Goal: Task Accomplishment & Management: Use online tool/utility

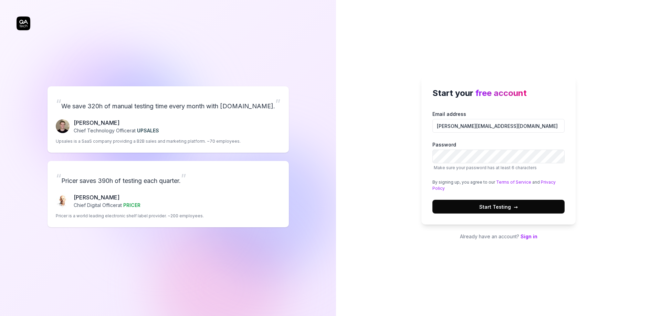
type input "[PERSON_NAME][EMAIL_ADDRESS][DOMAIN_NAME]"
click at [470, 204] on button "Start Testing →" at bounding box center [499, 207] width 132 height 14
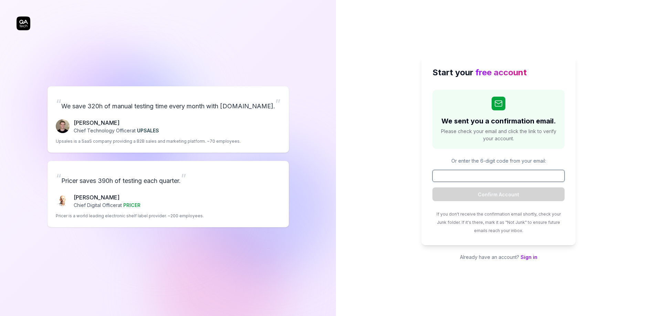
click at [489, 174] on input at bounding box center [499, 176] width 132 height 12
paste input "491557"
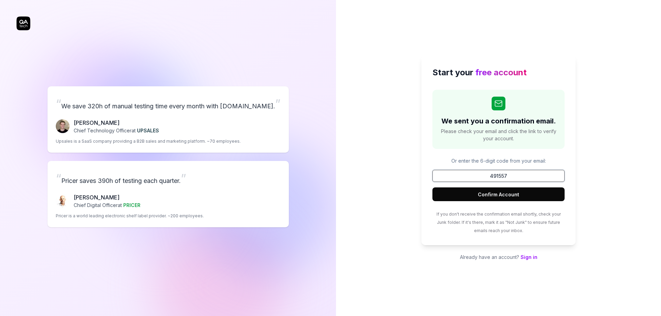
type input "491557"
click at [496, 193] on button "Confirm Account" at bounding box center [499, 195] width 132 height 14
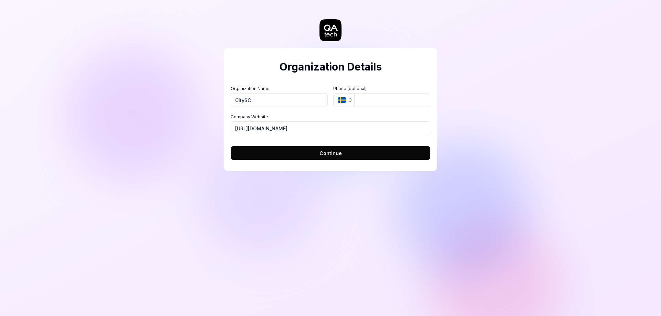
type input "CitySC"
click at [519, 117] on div "Organization Details Organization Name CitySC Organization Logo (Square minimum…" at bounding box center [330, 158] width 661 height 316
click at [351, 101] on icon "button" at bounding box center [350, 100] width 6 height 6
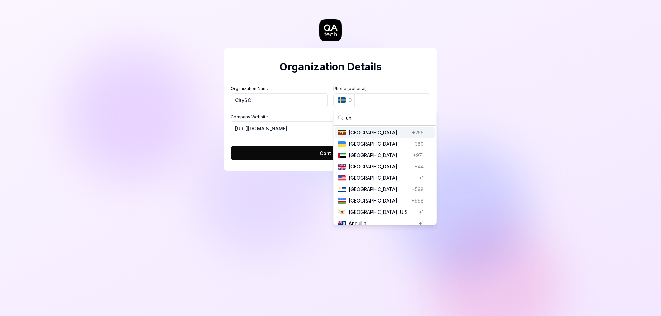
type input "uni"
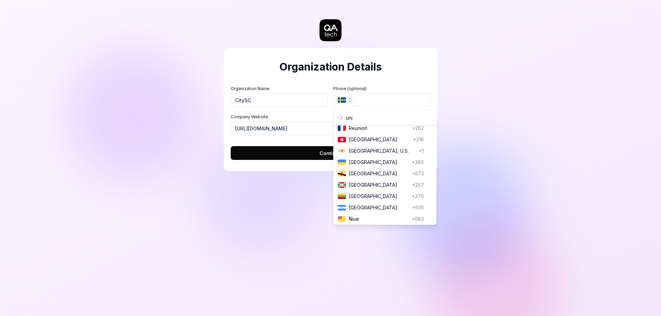
click at [543, 119] on div "Organization Details Organization Name CitySC Organization Logo (Square minimum…" at bounding box center [330, 158] width 661 height 316
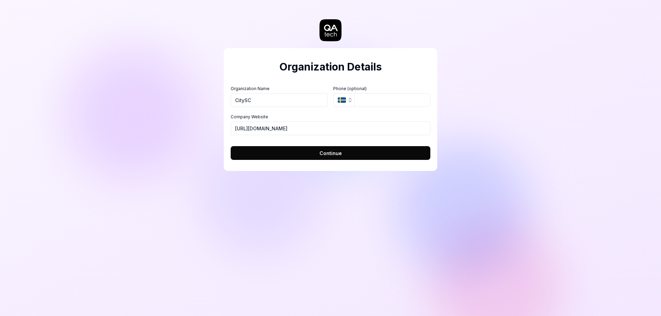
drag, startPoint x: 348, startPoint y: 152, endPoint x: 488, endPoint y: 168, distance: 141.1
click at [348, 152] on button "Continue" at bounding box center [331, 153] width 200 height 14
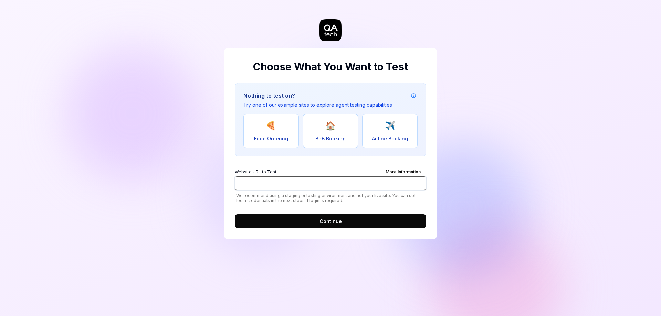
click at [371, 181] on input "Website URL to Test More Information" at bounding box center [330, 184] width 191 height 14
paste input "[URL][DOMAIN_NAME]"
type input "[URL][DOMAIN_NAME]"
click at [339, 218] on span "Continue" at bounding box center [331, 221] width 22 height 7
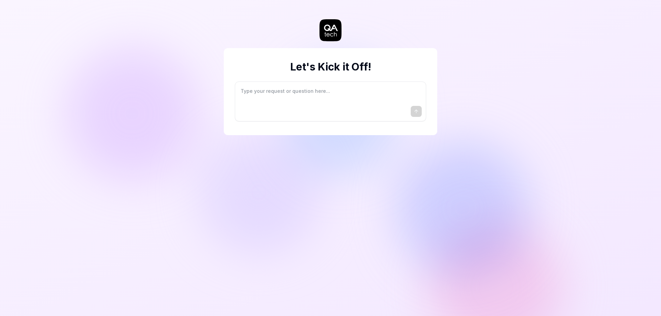
type textarea "*"
type textarea "I"
type textarea "*"
type textarea "I"
type textarea "*"
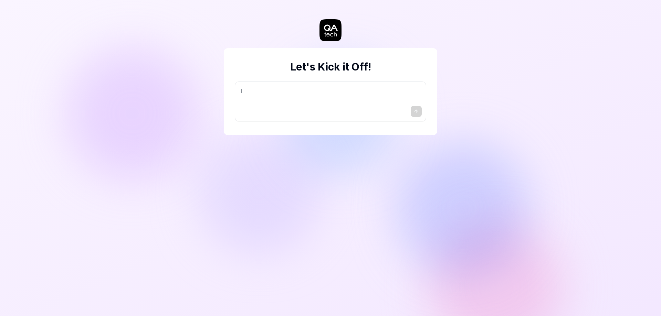
type textarea "I w"
type textarea "*"
type textarea "I wa"
type textarea "*"
type textarea "I wan"
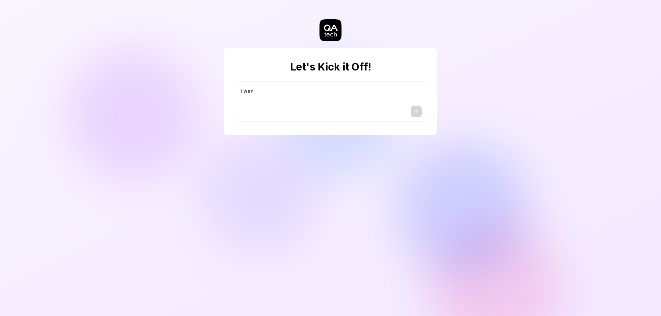
type textarea "*"
type textarea "I want"
type textarea "*"
type textarea "I want"
type textarea "*"
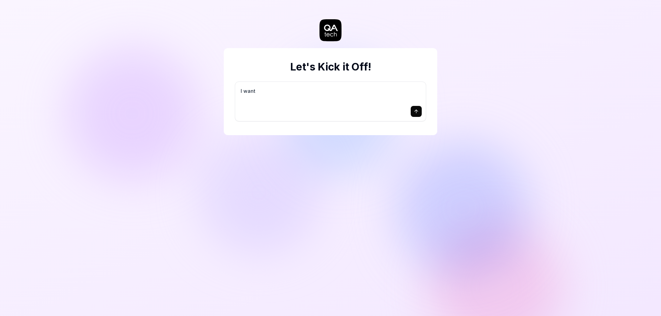
type textarea "I want a"
type textarea "*"
type textarea "I want a"
type textarea "*"
type textarea "I want a g"
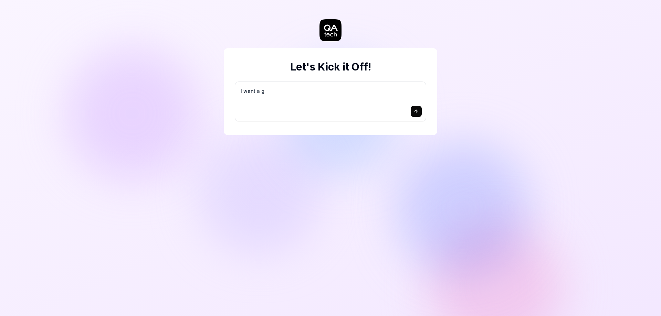
type textarea "*"
type textarea "I want a go"
type textarea "*"
type textarea "I want a goo"
type textarea "*"
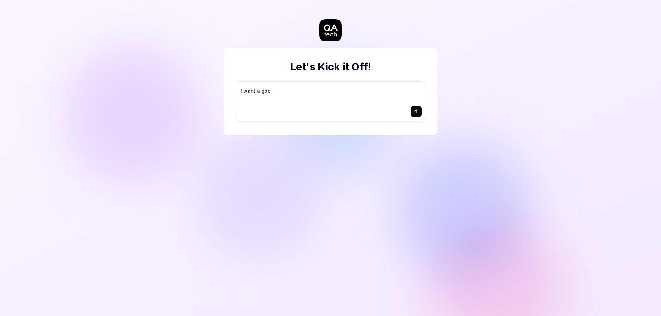
type textarea "I want a good"
type textarea "*"
type textarea "I want a good"
type textarea "*"
type textarea "I want a good t"
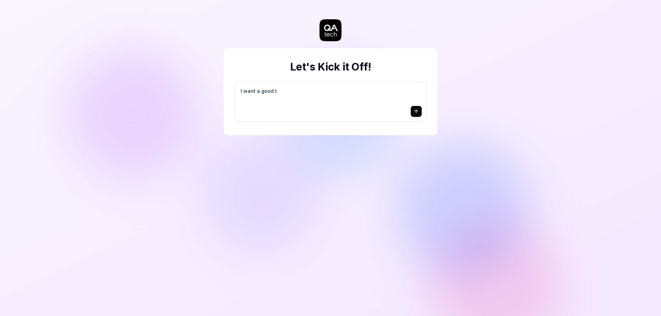
type textarea "*"
type textarea "I want a good te"
type textarea "*"
type textarea "I want a good tes"
type textarea "*"
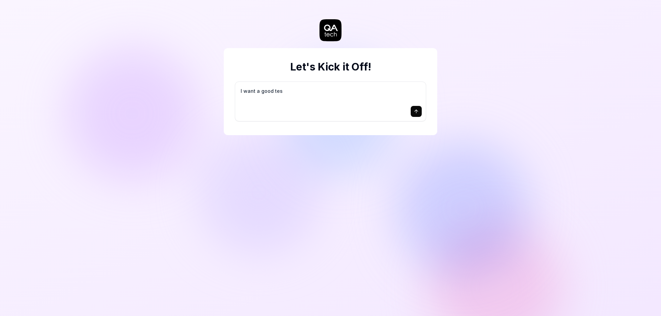
type textarea "I want a good test"
type textarea "*"
type textarea "I want a good test"
type textarea "*"
type textarea "I want a good test s"
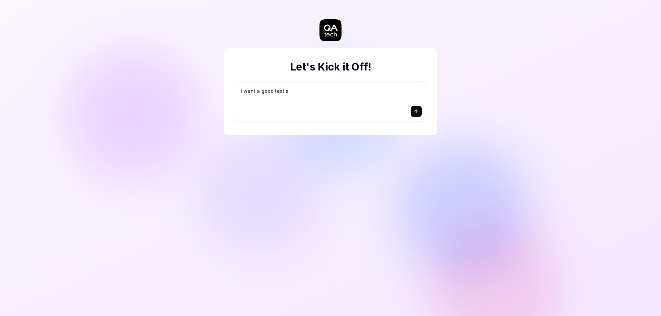
type textarea "*"
type textarea "I want a good test se"
type textarea "*"
type textarea "I want a good test set"
type textarea "*"
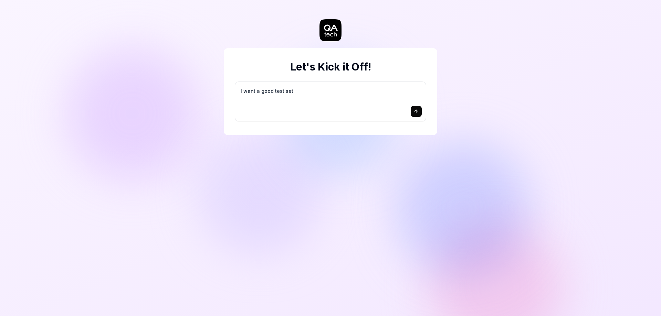
type textarea "I want a good test setu"
type textarea "*"
type textarea "I want a good test setup"
type textarea "*"
type textarea "I want a good test setup"
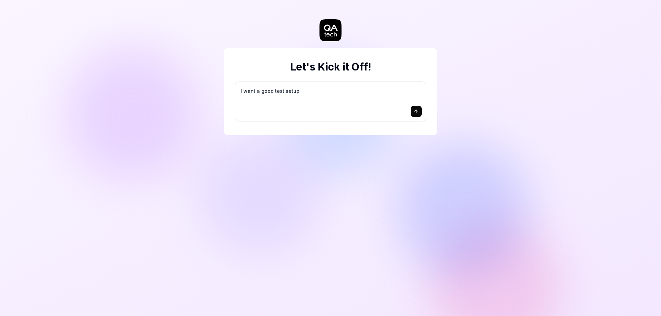
type textarea "*"
type textarea "I want a good test setup f"
type textarea "*"
type textarea "I want a good test setup fo"
type textarea "*"
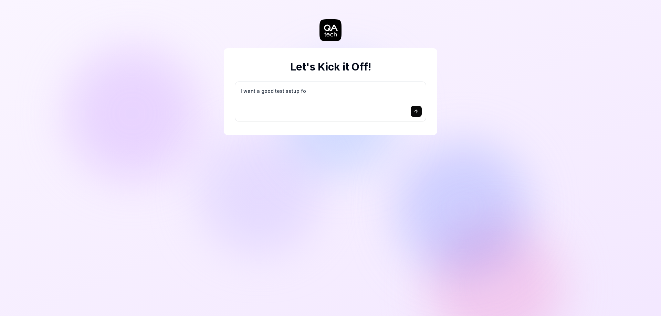
type textarea "I want a good test setup for"
type textarea "*"
type textarea "I want a good test setup for"
type textarea "*"
type textarea "I want a good test setup for m"
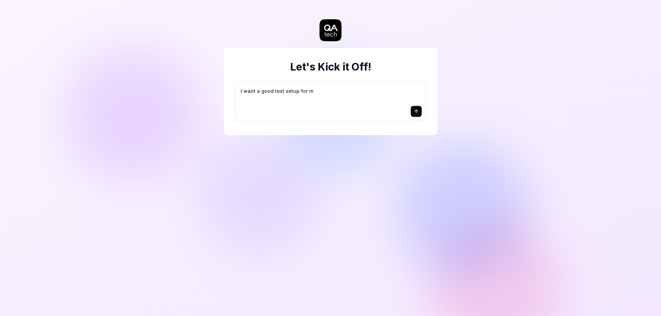
type textarea "*"
type textarea "I want a good test setup for my"
type textarea "*"
type textarea "I want a good test setup for my"
type textarea "*"
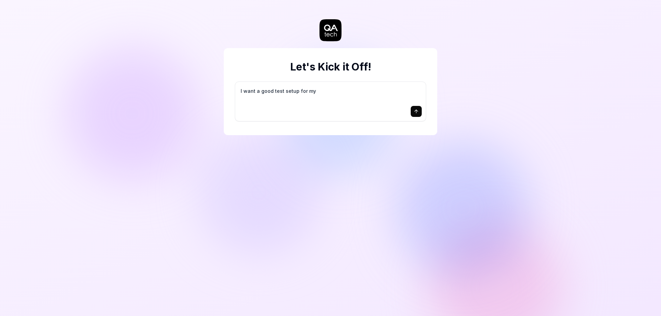
type textarea "I want a good test setup for my s"
type textarea "*"
type textarea "I want a good test setup for my si"
type textarea "*"
type textarea "I want a good test setup for my sit"
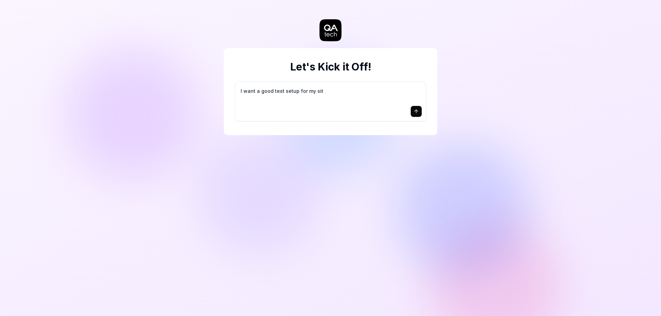
type textarea "*"
type textarea "I want a good test setup for my site"
type textarea "*"
type textarea "I want a good test setup for my site"
type textarea "*"
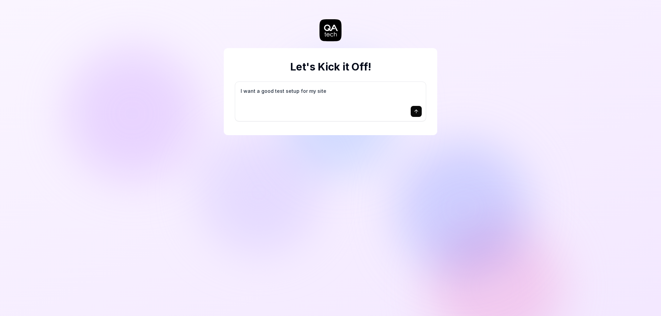
type textarea "I want a good test setup for my site -"
type textarea "*"
type textarea "I want a good test setup for my site -"
type textarea "*"
type textarea "I want a good test setup for my site - h"
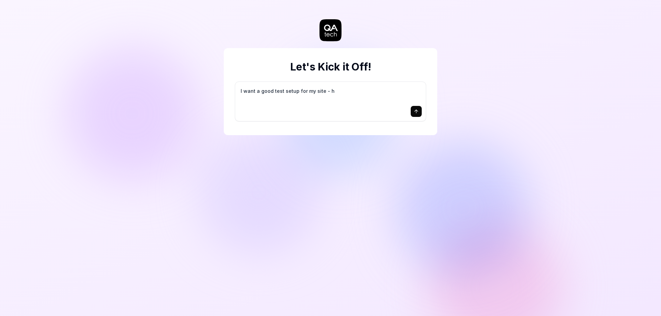
type textarea "*"
type textarea "I want a good test setup for my site - he"
type textarea "*"
type textarea "I want a good test setup for my site - hel"
type textarea "*"
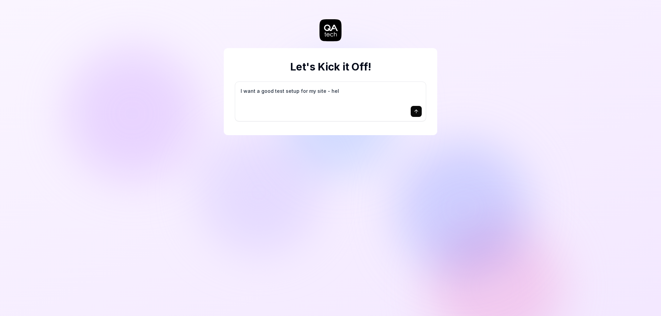
type textarea "I want a good test setup for my site - help"
type textarea "*"
type textarea "I want a good test setup for my site - help"
type textarea "*"
type textarea "I want a good test setup for my site - help m"
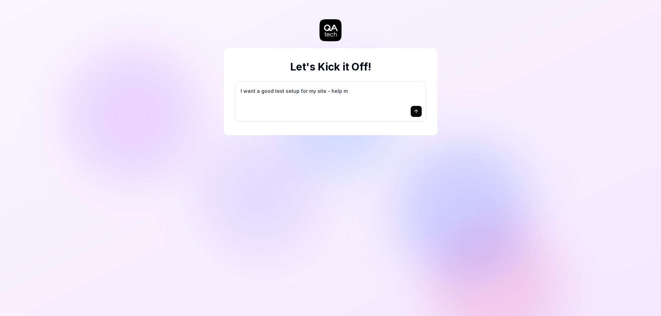
type textarea "*"
type textarea "I want a good test setup for my site - help me"
type textarea "*"
type textarea "I want a good test setup for my site - help me"
type textarea "*"
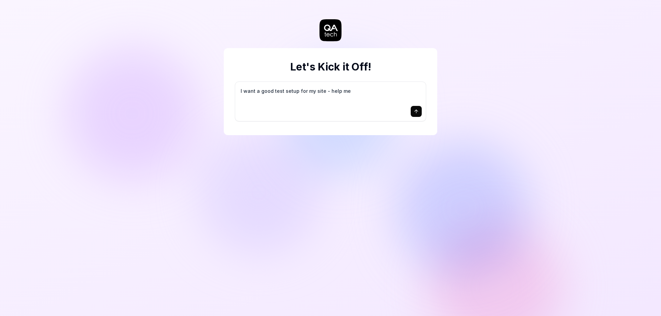
type textarea "I want a good test setup for my site - help me c"
type textarea "*"
type textarea "I want a good test setup for my site - help me cr"
type textarea "*"
type textarea "I want a good test setup for my site - help me cre"
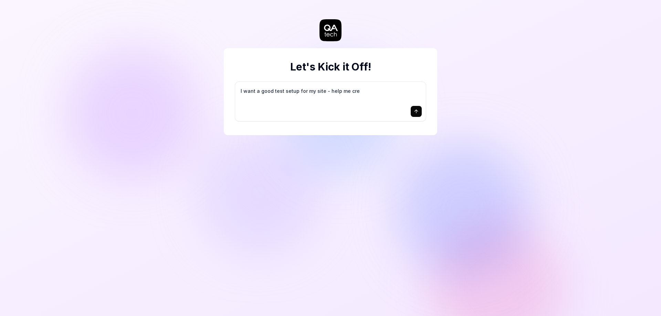
type textarea "*"
type textarea "I want a good test setup for my site - help me crea"
type textarea "*"
type textarea "I want a good test setup for my site - help me creat"
type textarea "*"
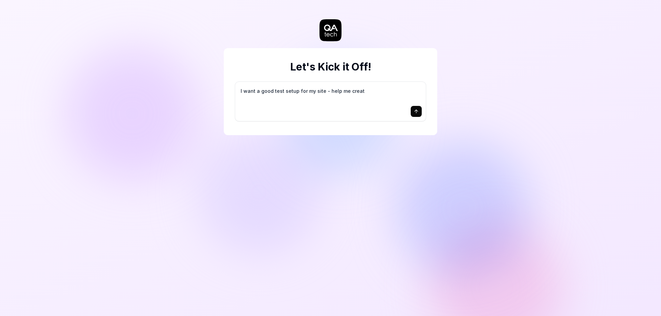
type textarea "I want a good test setup for my site - help me create"
type textarea "*"
type textarea "I want a good test setup for my site - help me create"
type textarea "*"
type textarea "I want a good test setup for my site - help me create t"
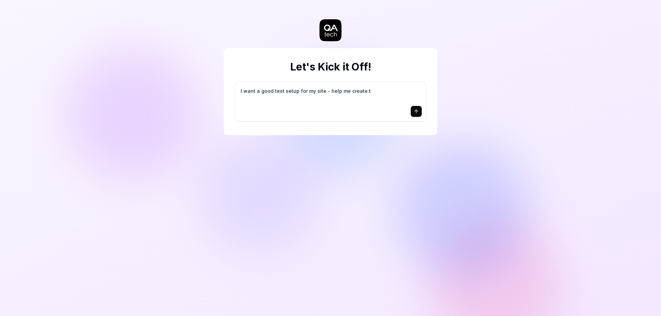
type textarea "*"
type textarea "I want a good test setup for my site - help me create th"
type textarea "*"
type textarea "I want a good test setup for my site - help me create the"
type textarea "*"
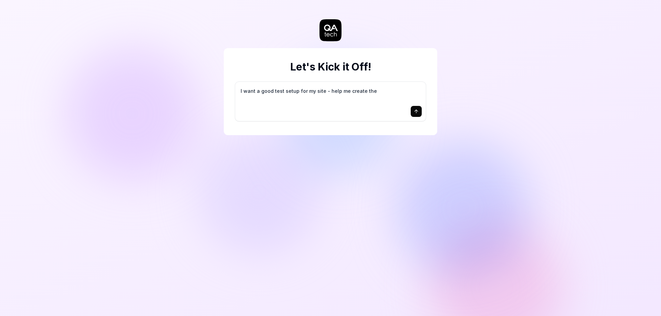
type textarea "I want a good test setup for my site - help me create the"
type textarea "*"
type textarea "I want a good test setup for my site - help me create the f"
type textarea "*"
type textarea "I want a good test setup for my site - help me create the fi"
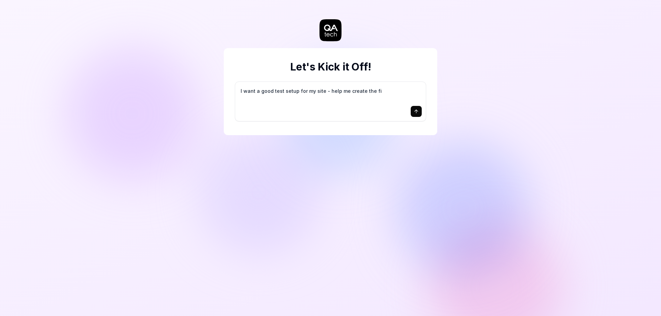
type textarea "*"
type textarea "I want a good test setup for my site - help me create the fir"
type textarea "*"
type textarea "I want a good test setup for my site - help me create the firs"
type textarea "*"
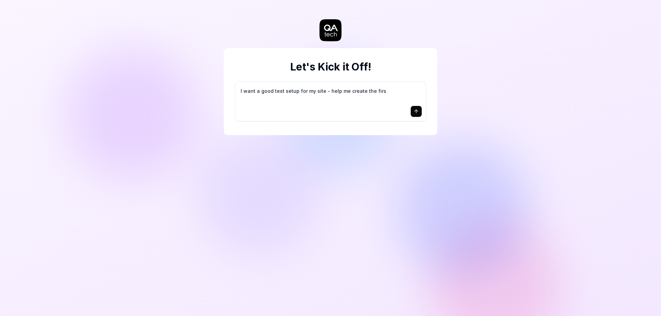
type textarea "I want a good test setup for my site - help me create the first"
type textarea "*"
type textarea "I want a good test setup for my site - help me create the first"
type textarea "*"
type textarea "I want a good test setup for my site - help me create the first 3"
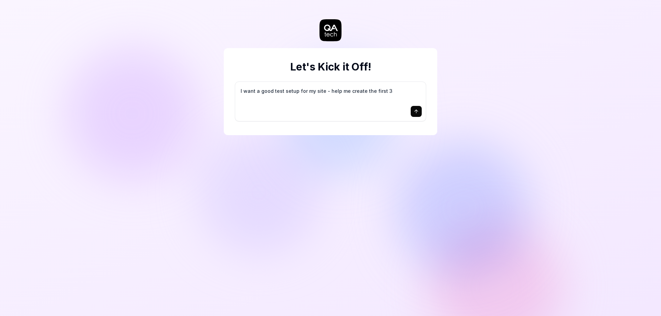
type textarea "*"
type textarea "I want a good test setup for my site - help me create the first 3-"
type textarea "*"
type textarea "I want a good test setup for my site - help me create the first 3-5"
type textarea "*"
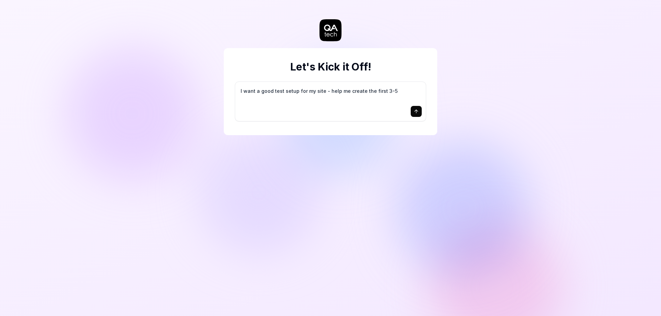
type textarea "I want a good test setup for my site - help me create the first 3-5"
type textarea "*"
type textarea "I want a good test setup for my site - help me create the first 3-5 t"
type textarea "*"
type textarea "I want a good test setup for my site - help me create the first 3-5 te"
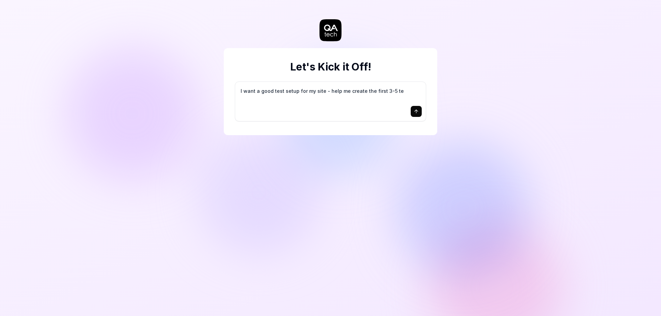
type textarea "*"
type textarea "I want a good test setup for my site - help me create the first 3-5 tes"
type textarea "*"
type textarea "I want a good test setup for my site - help me create the first 3-5 test"
type textarea "*"
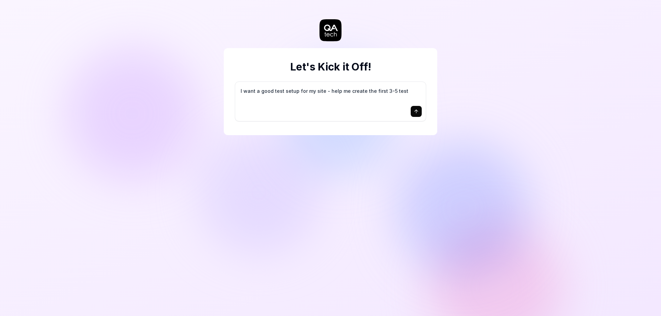
type textarea "I want a good test setup for my site - help me create the first 3-5 test"
type textarea "*"
type textarea "I want a good test setup for my site - help me create the first 3-5 test c"
type textarea "*"
type textarea "I want a good test setup for my site - help me create the first 3-5 test ca"
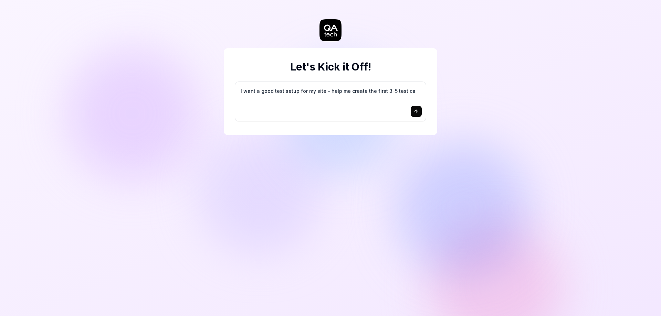
type textarea "*"
type textarea "I want a good test setup for my site - help me create the first 3-5 test cas"
type textarea "*"
type textarea "I want a good test setup for my site - help me create the first 3-5 test case"
type textarea "*"
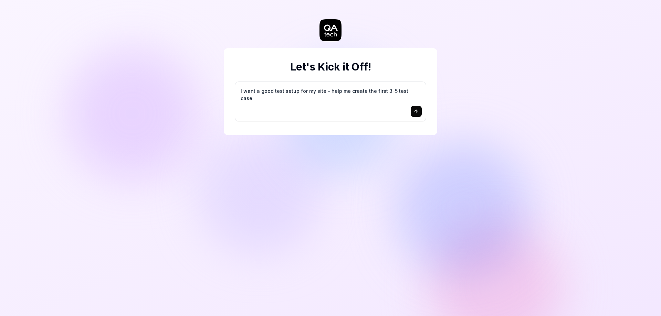
type textarea "I want a good test setup for my site - help me create the first 3-5 test cases"
click at [361, 90] on textarea "I want a good test setup for my site - help me create the first 3-5 test cases" at bounding box center [330, 94] width 183 height 17
drag, startPoint x: 416, startPoint y: 90, endPoint x: 222, endPoint y: 87, distance: 193.9
click at [222, 87] on div "Let's Kick it Off! I want a good test setup for my site - help me create the fi…" at bounding box center [330, 158] width 661 height 316
type textarea "*"
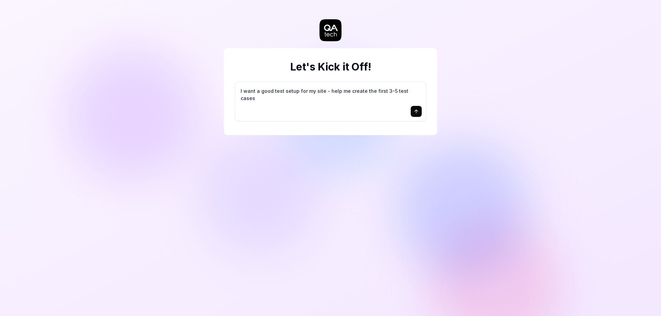
type textarea "I"
type textarea "*"
type textarea "I"
type textarea "*"
type textarea "I w"
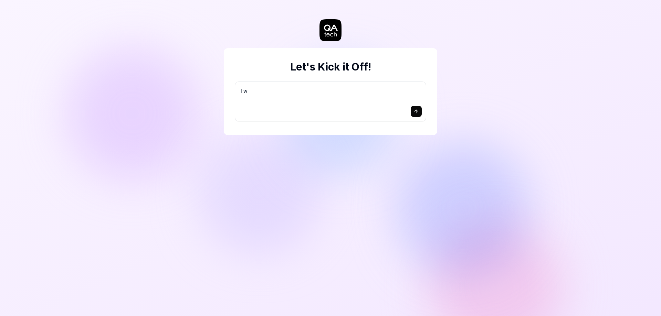
type textarea "*"
type textarea "I wan"
type textarea "*"
type textarea "I want"
type textarea "*"
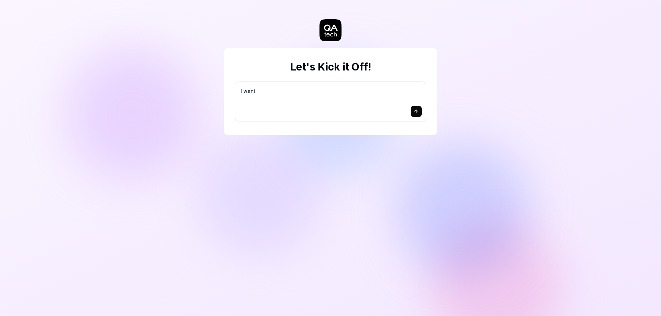
type textarea "I want"
type textarea "*"
type textarea "I want to"
type textarea "*"
type textarea "I want to b"
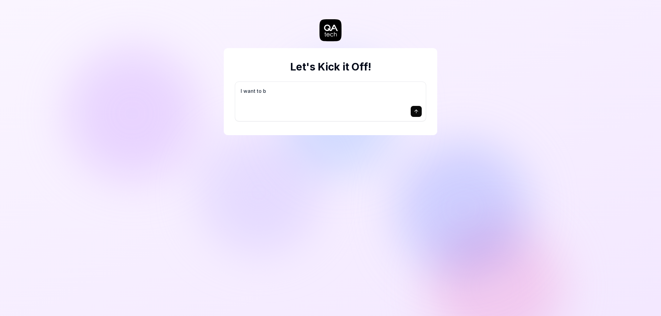
type textarea "*"
type textarea "I want to be"
type textarea "*"
type textarea "I want to begi"
type textarea "*"
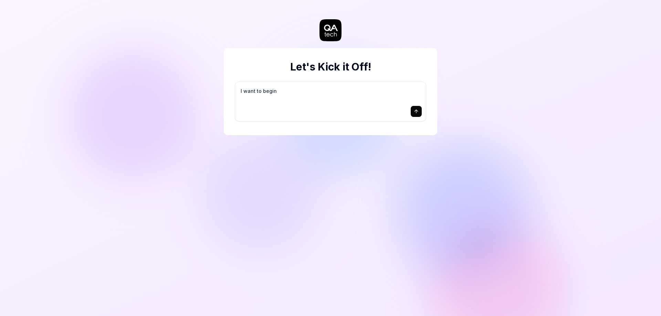
type textarea "I want to begin"
type textarea "*"
type textarea "I want to begin b"
type textarea "*"
type textarea "I want to begin by"
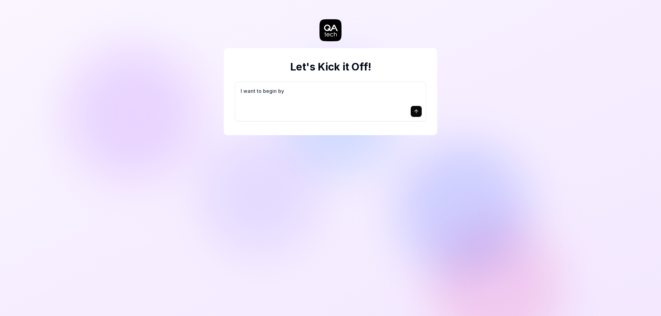
type textarea "*"
type textarea "I want to begin by"
type textarea "*"
type textarea "I want to begin by [PERSON_NAME]"
type textarea "*"
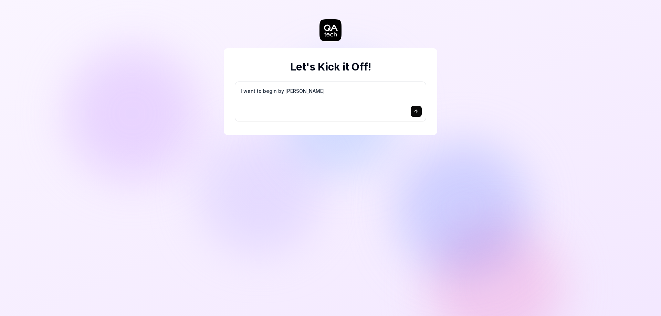
type textarea "I want to begin by test"
type textarea "*"
type textarea "I want to begin by testi"
type textarea "*"
type textarea "I want to begin by testin"
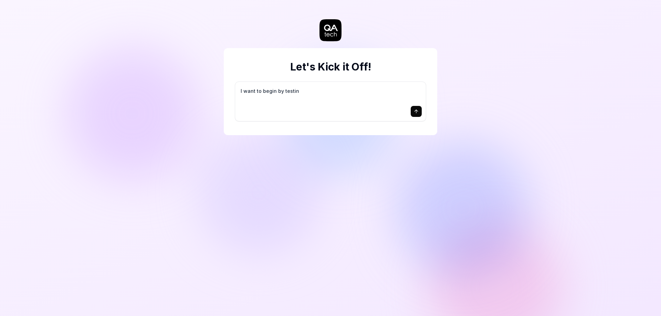
type textarea "*"
type textarea "I want to begin by testing"
type textarea "*"
click at [417, 112] on icon "submit" at bounding box center [417, 112] width 6 height 6
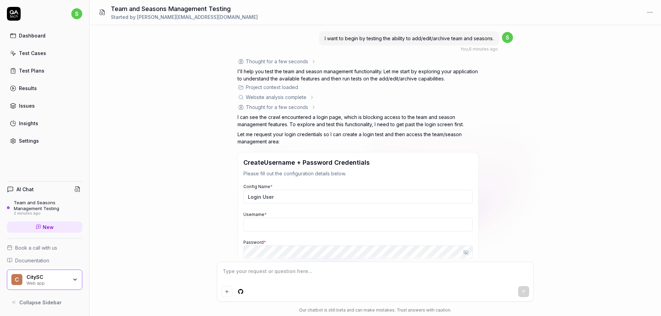
scroll to position [66, 0]
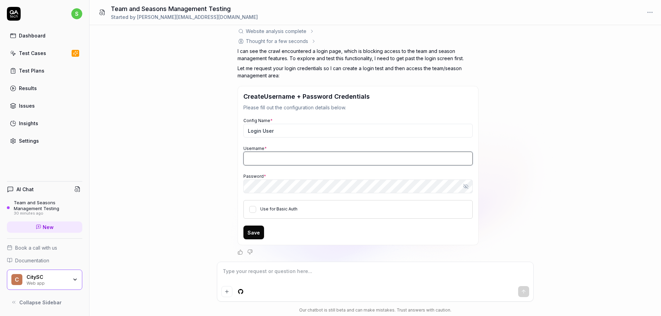
type textarea "*"
click at [266, 157] on input "Username *" at bounding box center [357, 159] width 229 height 14
paste input "john.mathew@example.com"
type input "john.mathew@example.com"
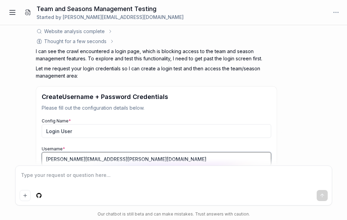
type textarea "*"
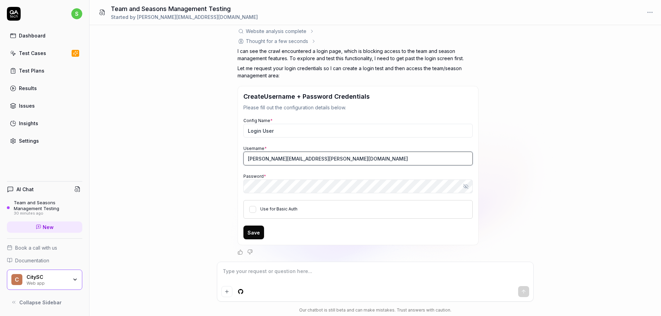
type input "john.mathew@example.com"
click at [169, 171] on div "I want to begin by testing the ability to add/edit/archive team and seasons. Yo…" at bounding box center [376, 143] width 572 height 237
click at [255, 211] on button "Use for Basic Auth" at bounding box center [252, 209] width 7 height 7
click at [252, 230] on button "Save" at bounding box center [253, 233] width 21 height 14
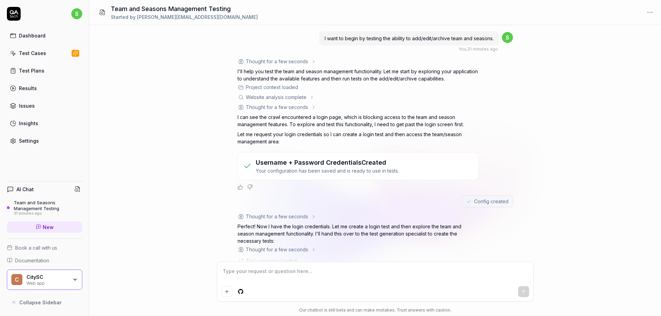
scroll to position [84, 0]
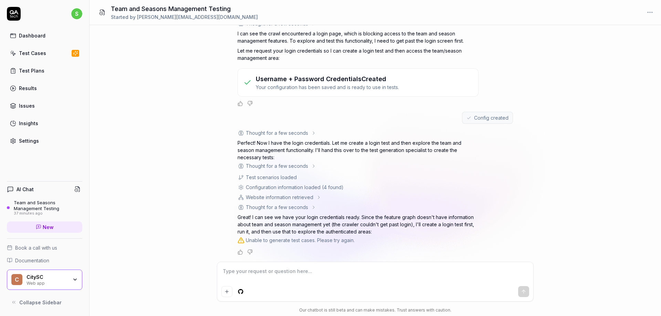
click at [275, 271] on textarea at bounding box center [375, 275] width 308 height 17
click at [251, 253] on icon "Negative feedback" at bounding box center [250, 253] width 6 height 6
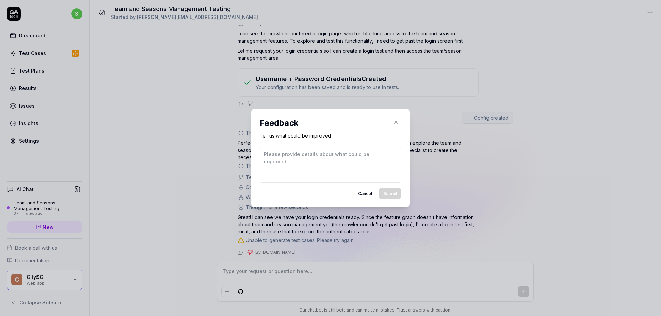
scroll to position [84, 0]
type textarea "*"
type textarea "said unable to generate test cases with a dead end....now what?"
click at [384, 193] on button "Submit" at bounding box center [390, 193] width 22 height 11
type textarea "*"
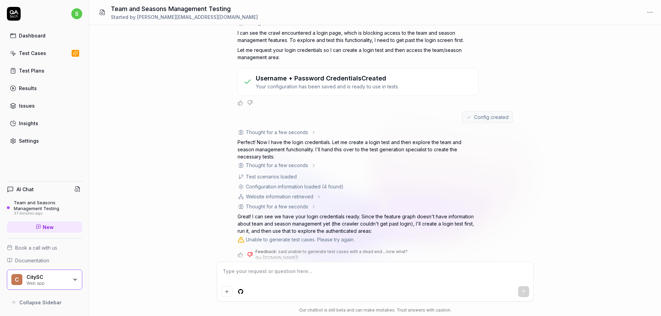
scroll to position [91, 0]
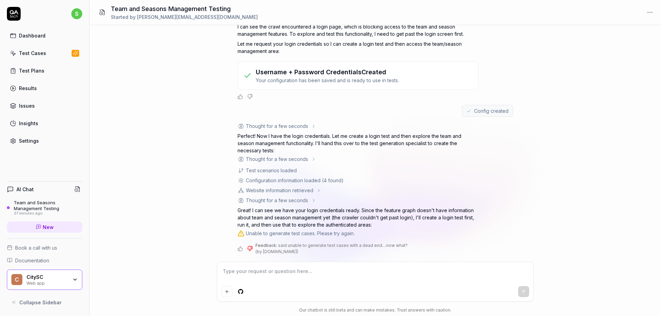
type textarea "*"
click at [339, 277] on textarea at bounding box center [375, 275] width 308 height 17
type textarea "c"
type textarea "*"
type textarea "cr"
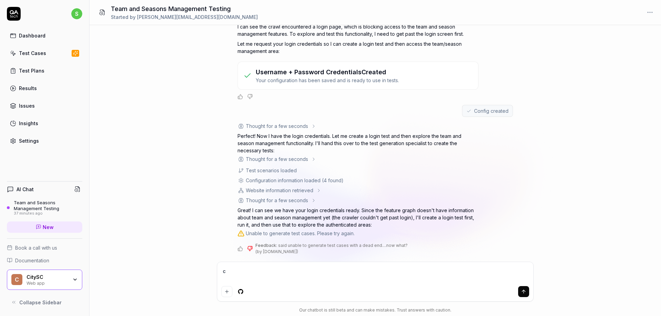
type textarea "*"
type textarea "cre"
type textarea "*"
type textarea "crea"
type textarea "*"
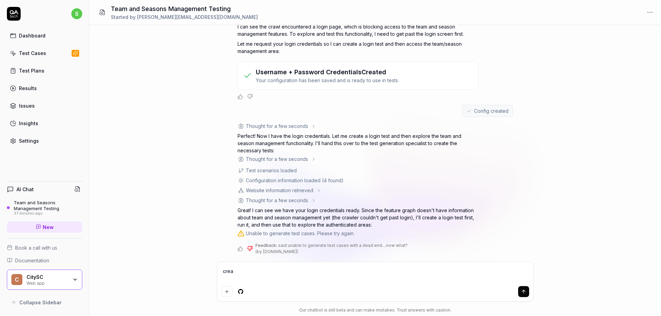
type textarea "creat"
type textarea "*"
type textarea "create"
type textarea "*"
type textarea "create"
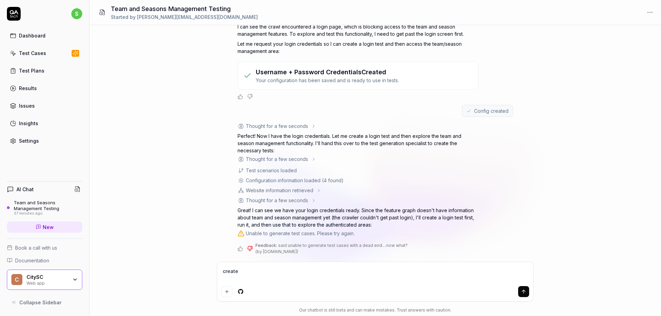
type textarea "*"
type textarea "create l"
type textarea "*"
type textarea "create lo"
type textarea "*"
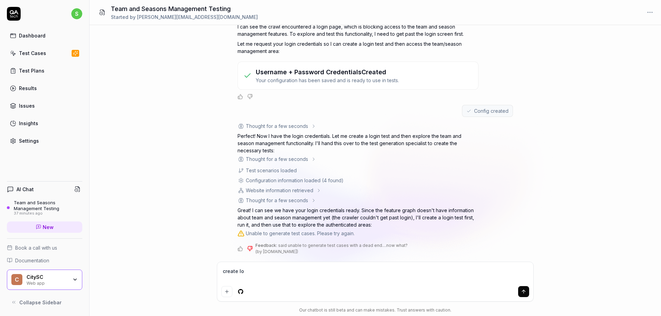
type textarea "create log"
type textarea "*"
type textarea "create logi"
type textarea "*"
type textarea "create login"
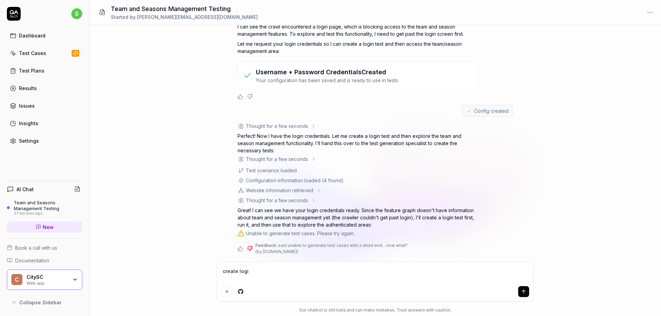
type textarea "*"
type textarea "create login"
type textarea "*"
type textarea "create login t"
type textarea "*"
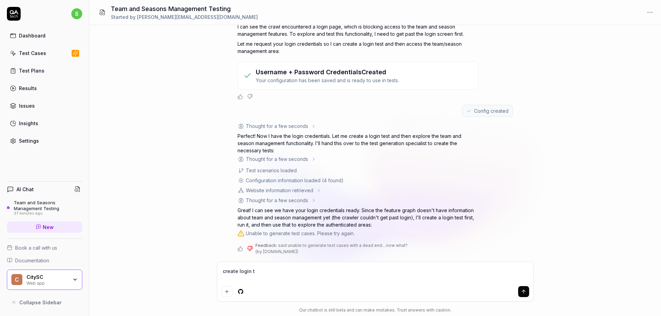
type textarea "create login te"
type textarea "*"
type textarea "create login tes"
type textarea "*"
type textarea "create login test"
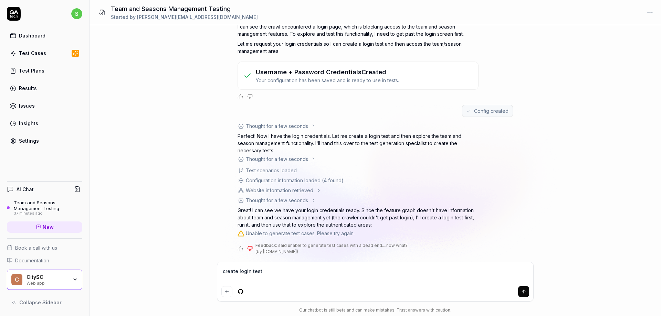
type textarea "*"
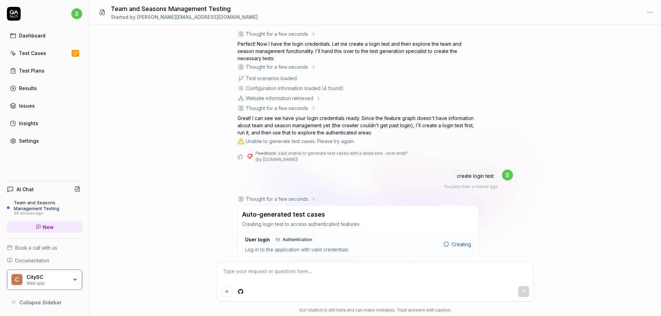
scroll to position [199, 0]
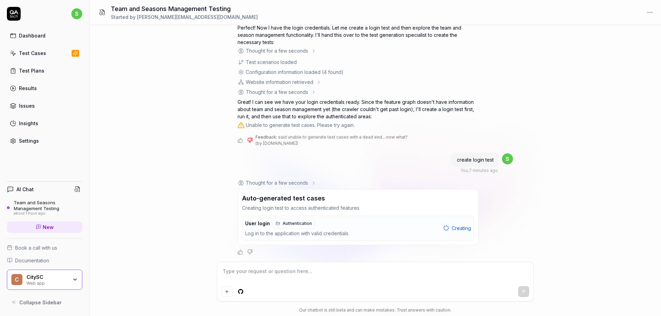
click at [324, 272] on textarea at bounding box center [375, 275] width 308 height 17
click at [322, 271] on textarea at bounding box center [375, 275] width 308 height 17
click at [34, 54] on div "Test Cases" at bounding box center [32, 53] width 27 height 7
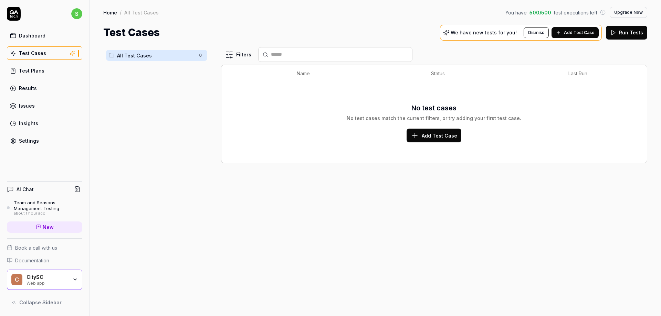
click at [31, 206] on div "Team and Seasons Management Testing" at bounding box center [48, 205] width 69 height 11
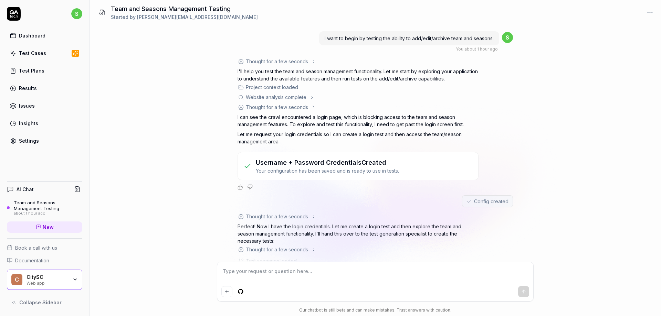
scroll to position [199, 0]
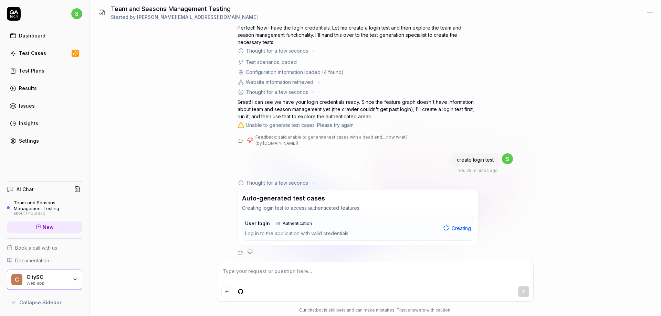
click at [318, 282] on textarea at bounding box center [375, 275] width 308 height 17
type textarea "*"
type textarea "i"
type textarea "*"
type textarea "is"
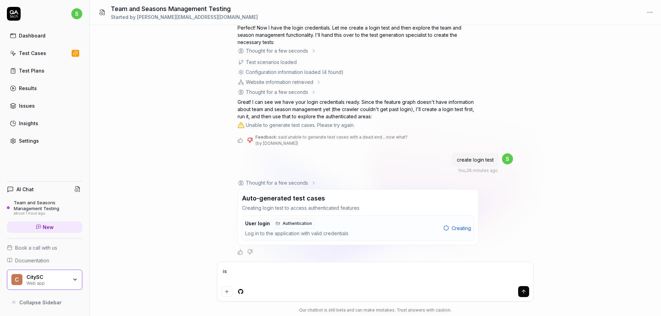
type textarea "*"
type textarea "is"
type textarea "*"
type textarea "is t"
type textarea "*"
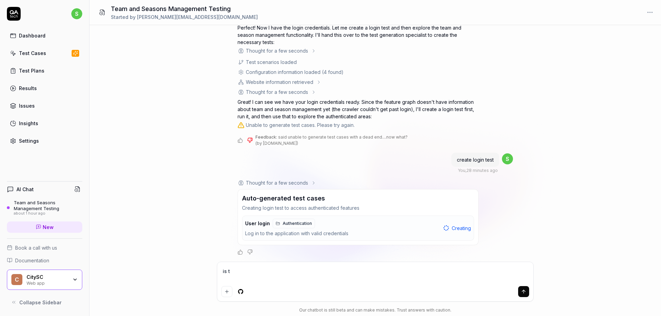
type textarea "is th"
type textarea "*"
type textarea "is the"
type textarea "*"
type textarea "is the l"
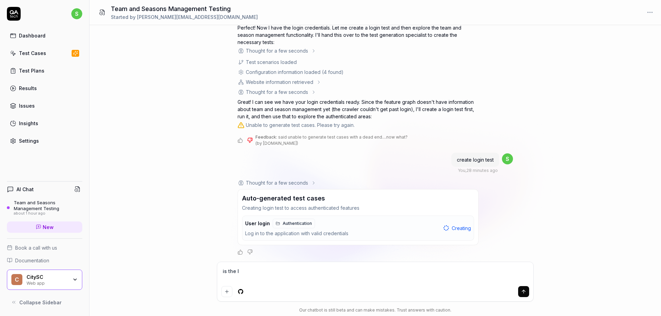
type textarea "*"
type textarea "is the log"
type textarea "*"
type textarea "is the logi"
type textarea "*"
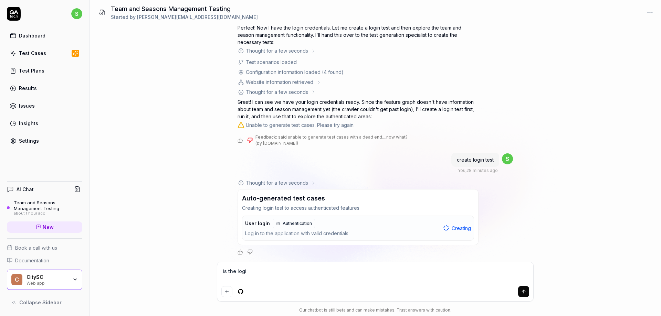
type textarea "is the login"
type textarea "*"
type textarea "is the login t"
type textarea "*"
type textarea "is the login te"
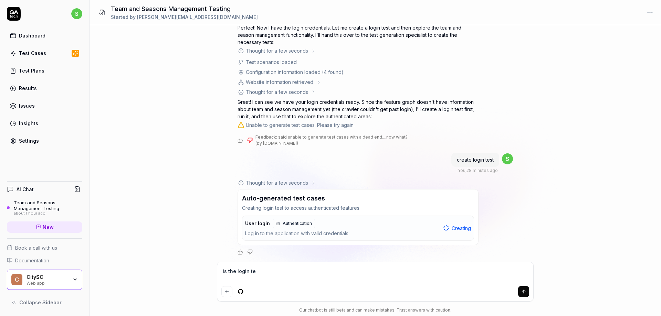
type textarea "*"
type textarea "is the login test"
type textarea "*"
type textarea "is the login test"
type textarea "*"
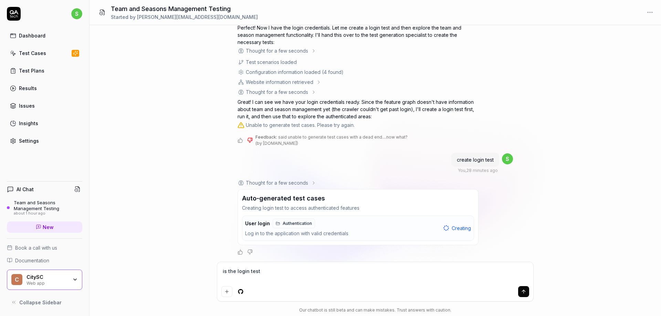
type textarea "is the login test g"
type textarea "*"
type textarea "is the login test ge"
type textarea "*"
type textarea "is the login test get"
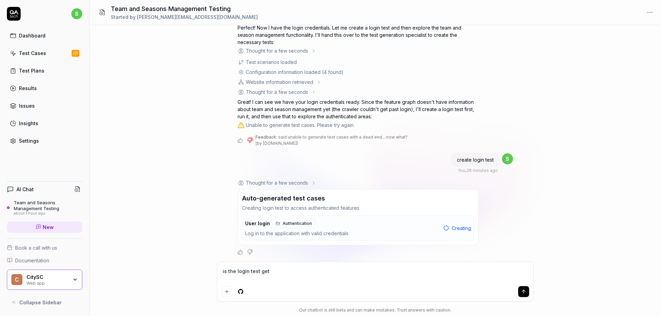
type textarea "*"
type textarea "is the login test gett"
type textarea "*"
type textarea "is the login test getti"
type textarea "*"
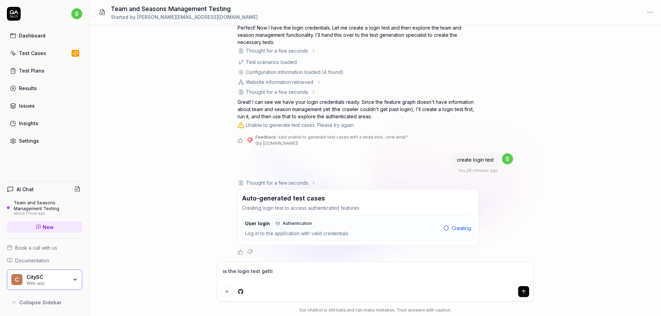
type textarea "is the login test gettin"
type textarea "*"
type textarea "is the login test getting"
type textarea "*"
type textarea "is the login test getting c"
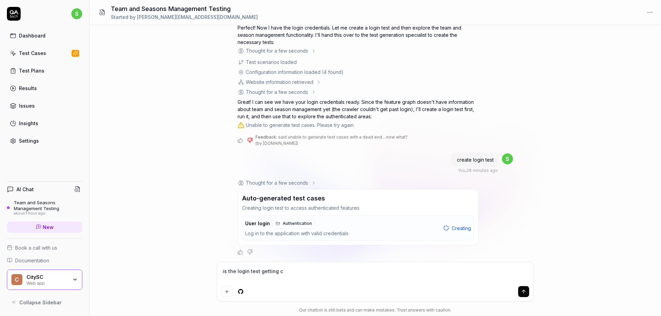
type textarea "*"
type textarea "is the login test getting cr"
type textarea "*"
type textarea "is the login test getting cre"
type textarea "*"
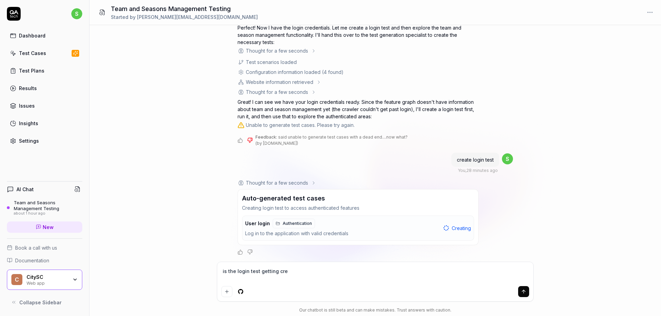
type textarea "is the login test getting crea"
type textarea "*"
type textarea "is the login test getting creat"
type textarea "*"
type textarea "is the login test getting create"
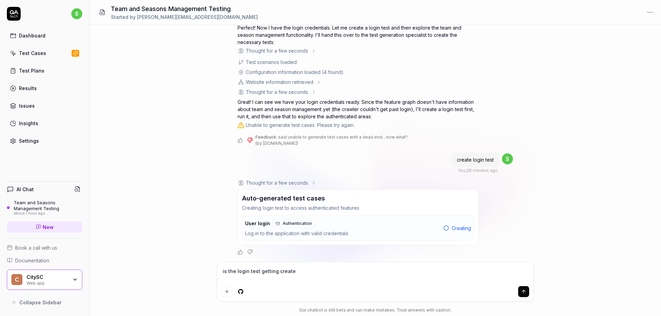
type textarea "*"
type textarea "is the login test getting created"
type textarea "*"
type textarea "is the login test getting created?"
type textarea "*"
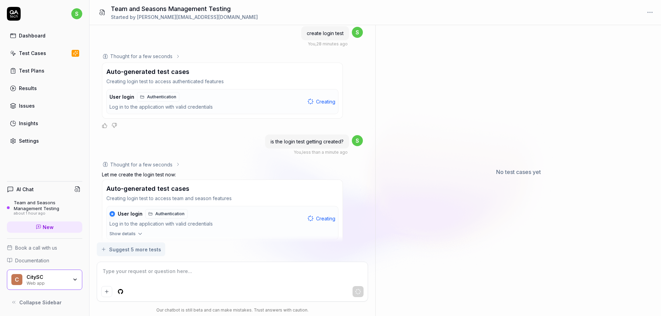
scroll to position [344, 0]
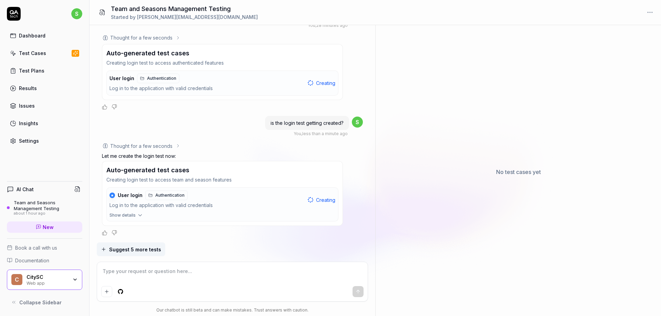
click at [105, 250] on icon "button" at bounding box center [104, 250] width 6 height 6
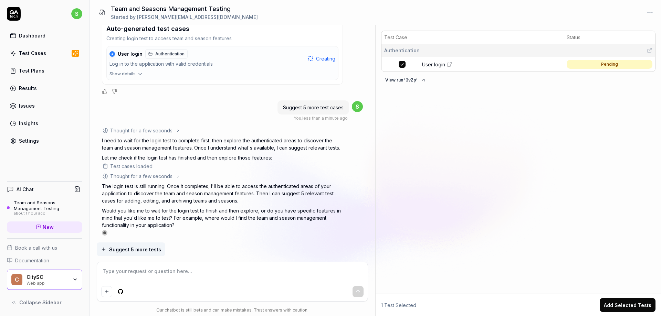
scroll to position [489, 0]
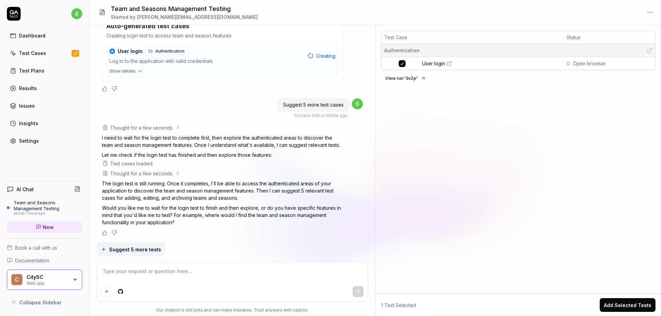
click at [192, 274] on textarea at bounding box center [232, 275] width 263 height 17
type textarea "*"
type textarea "y"
type textarea "*"
type textarea "ye"
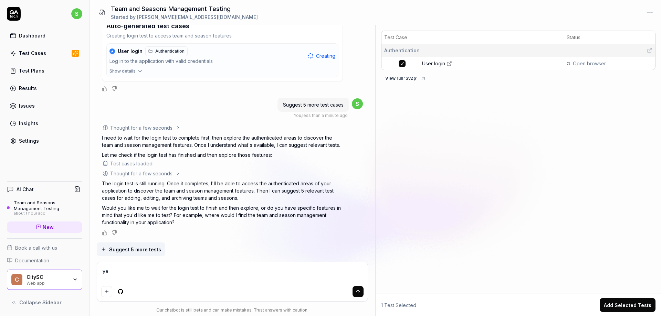
type textarea "*"
type textarea "yes"
type textarea "*"
type textarea "yes,"
type textarea "*"
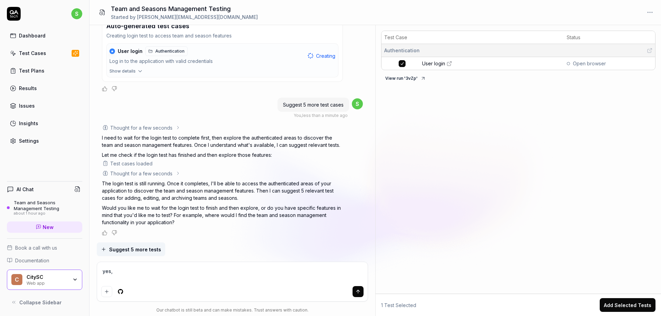
type textarea "yes,"
type textarea "*"
type textarea "yes, w"
type textarea "*"
type textarea "yes, wai"
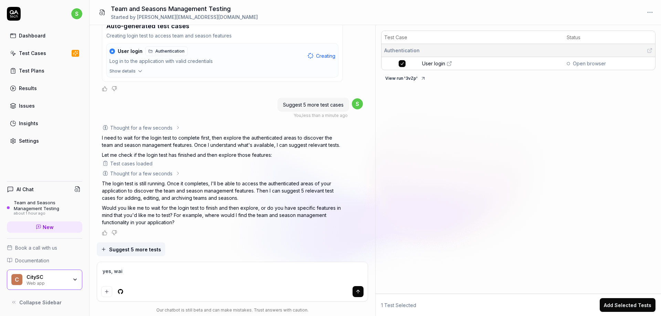
type textarea "*"
type textarea "yes, wait"
type textarea "*"
type textarea "yes, wait."
type textarea "*"
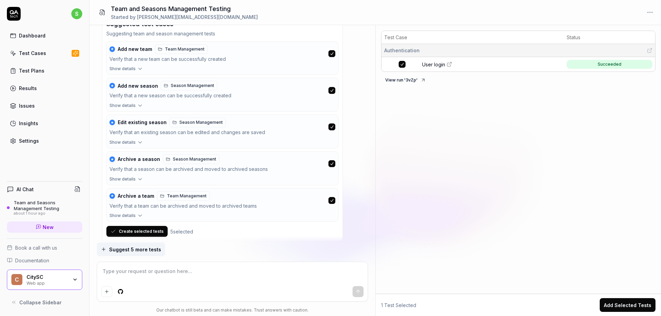
scroll to position [994, 0]
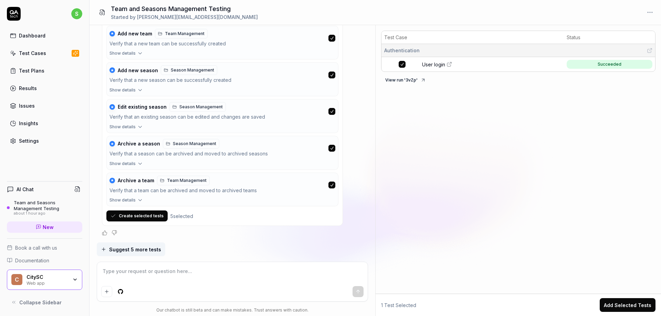
click at [133, 216] on button "Create selected tests" at bounding box center [136, 216] width 61 height 11
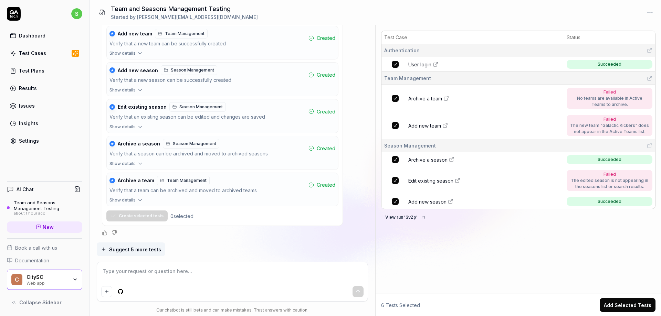
click at [31, 53] on div "Test Cases" at bounding box center [32, 53] width 27 height 7
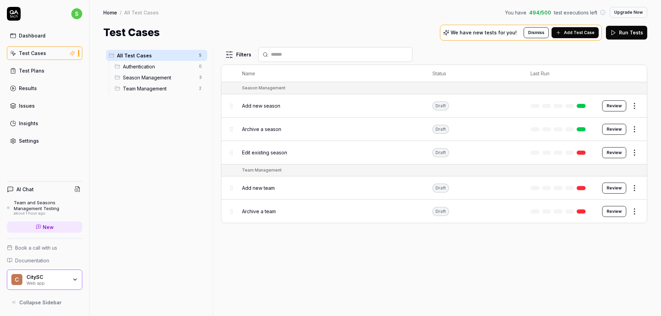
click at [166, 77] on span "Season Management" at bounding box center [159, 77] width 72 height 7
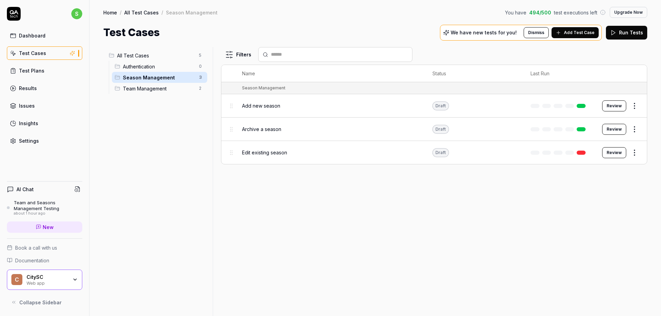
click at [606, 105] on button "Review" at bounding box center [614, 106] width 24 height 11
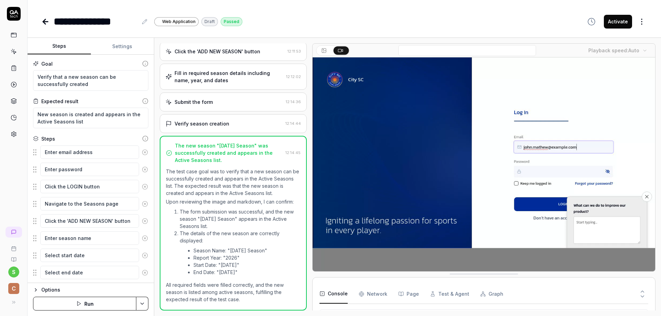
scroll to position [34, 0]
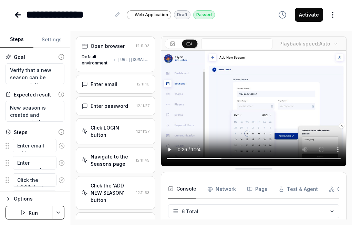
type textarea "*"
